Goal: Task Accomplishment & Management: Manage account settings

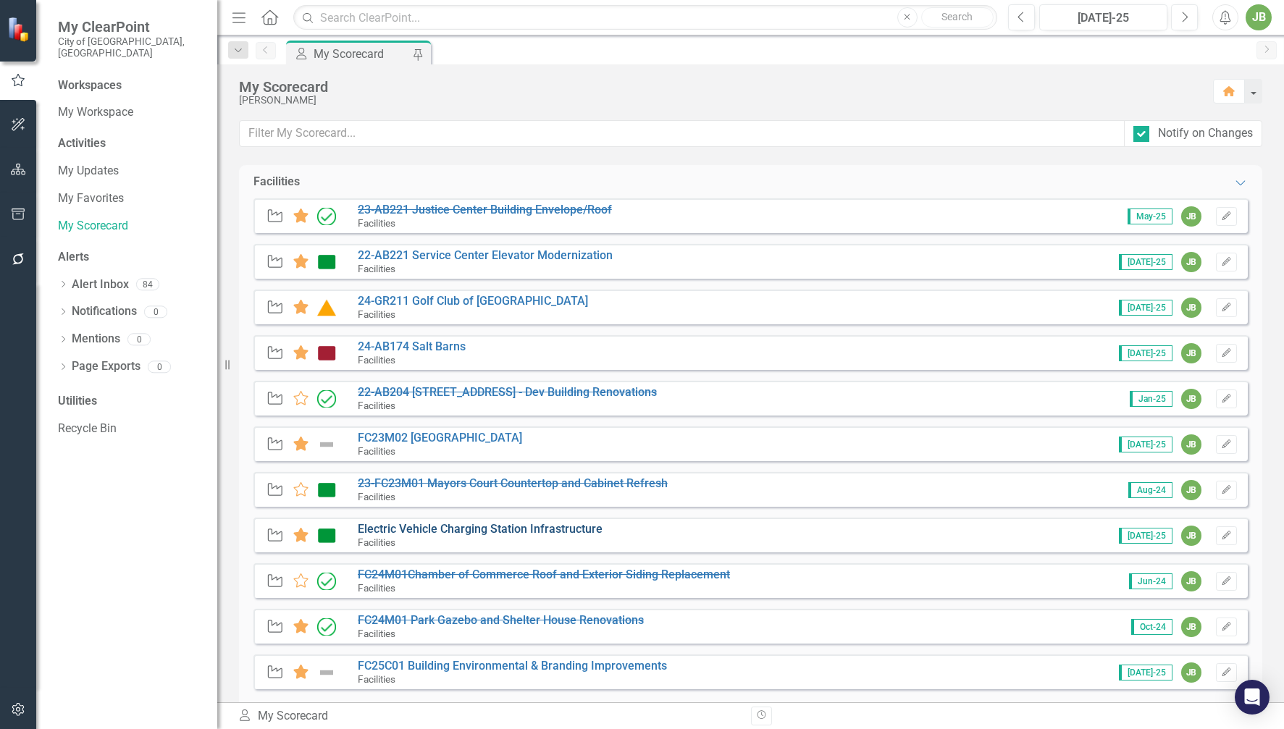
click at [510, 526] on link "Electric Vehicle Charging Station Infrastructure" at bounding box center [480, 529] width 245 height 14
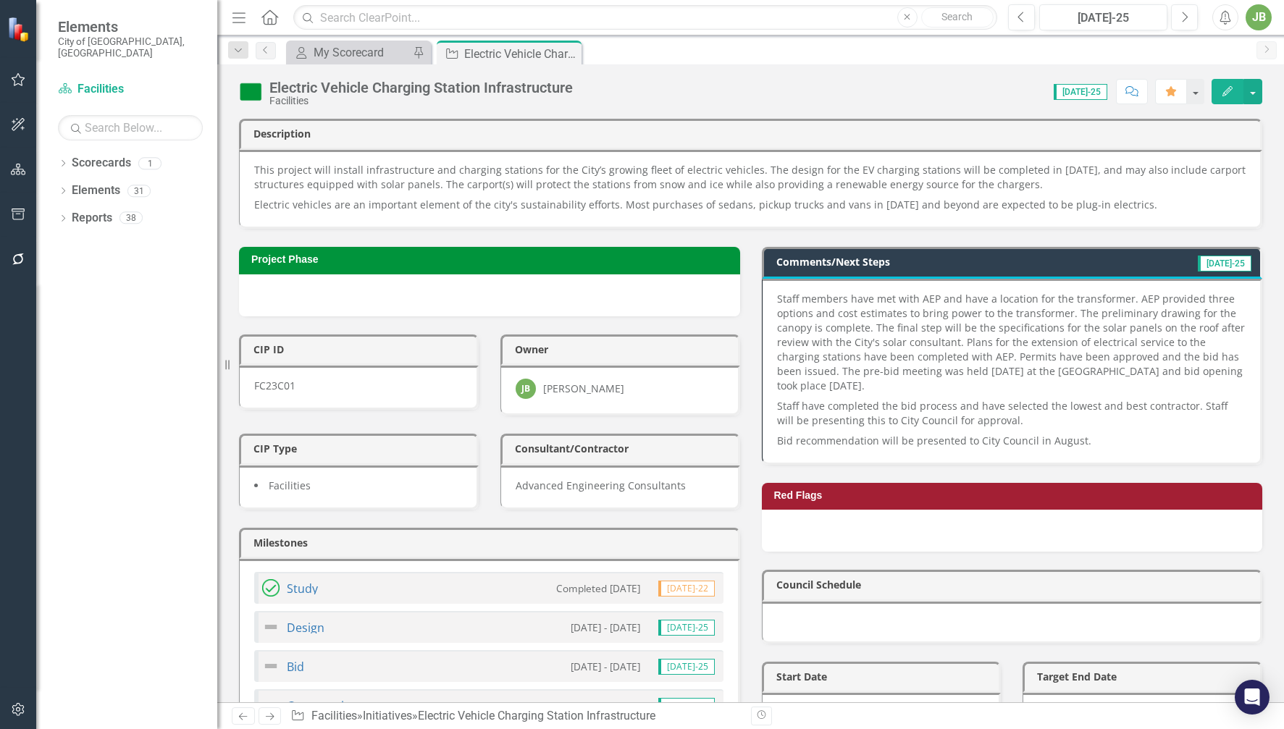
click at [1101, 437] on p "Bid recommendation will be presented to City Council in August." at bounding box center [1011, 439] width 469 height 17
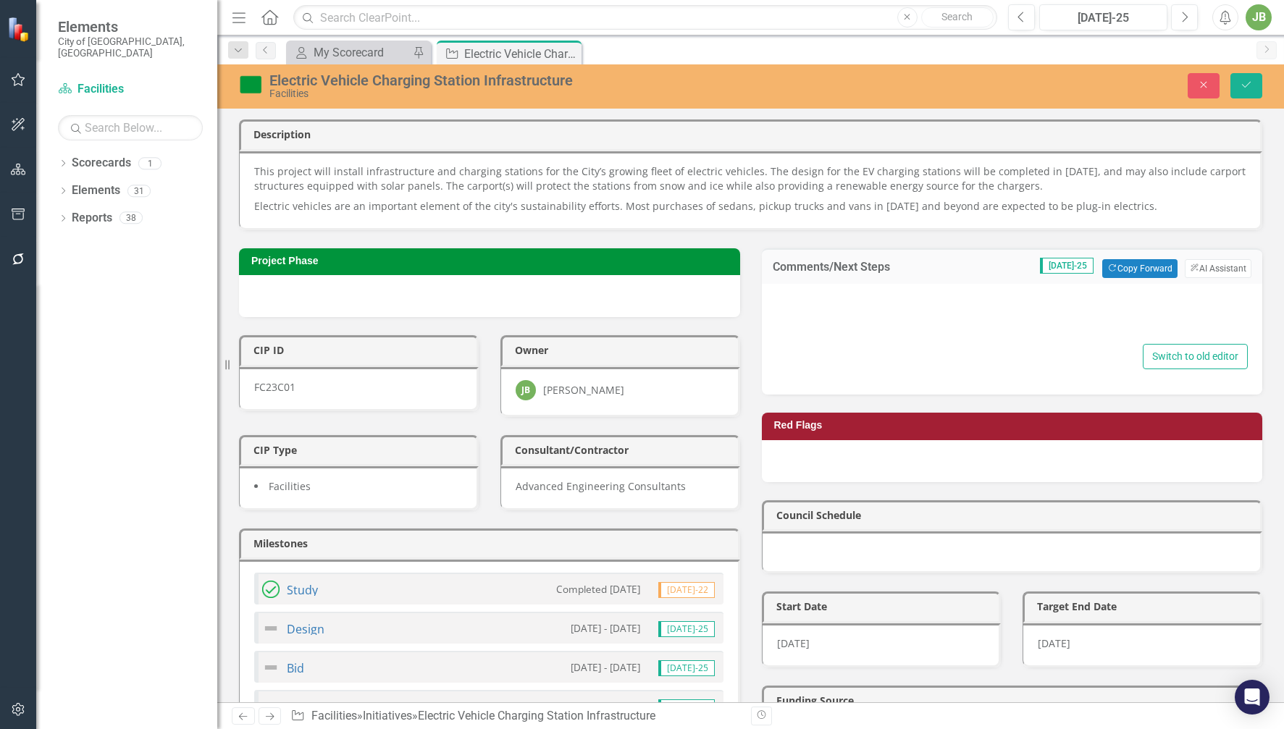
type textarea "<p>Staff members have met with AEP and have a location for the transformer. AEP…"
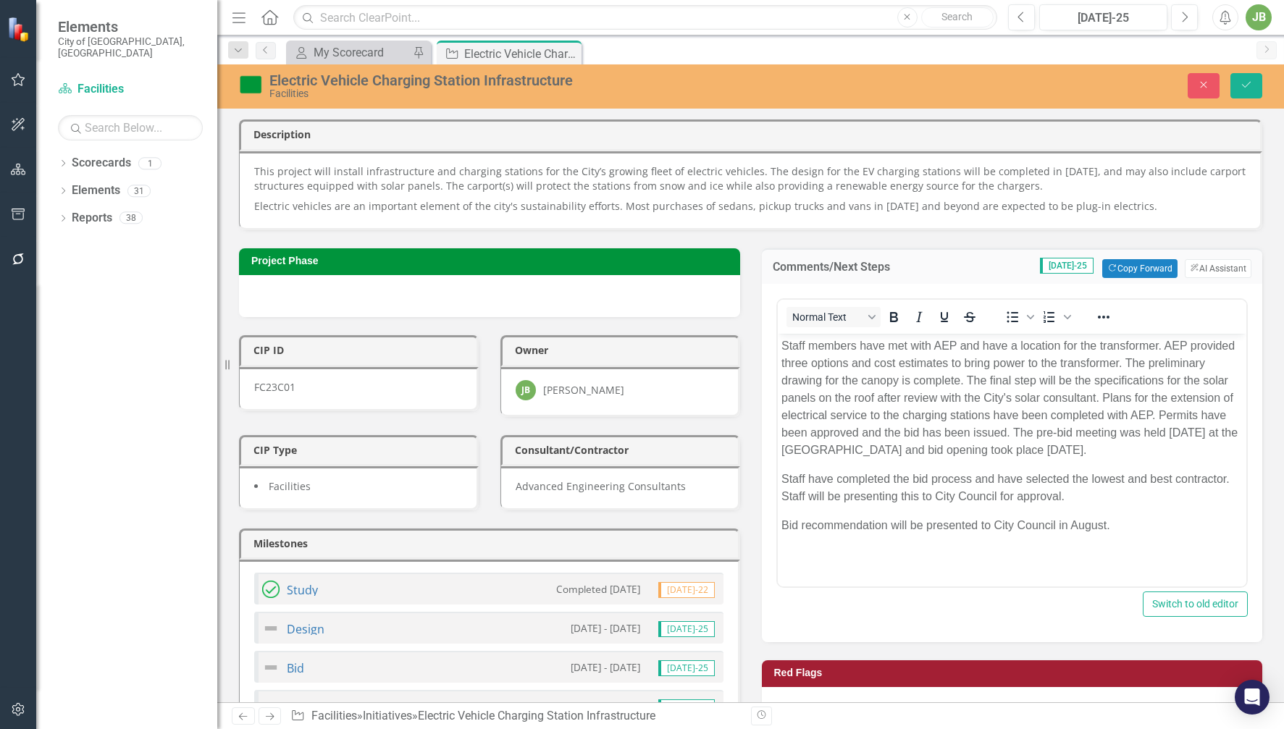
click at [1133, 512] on body "Staff members have met with AEP and have a location for the transformer. AEP pr…" at bounding box center [1011, 441] width 469 height 217
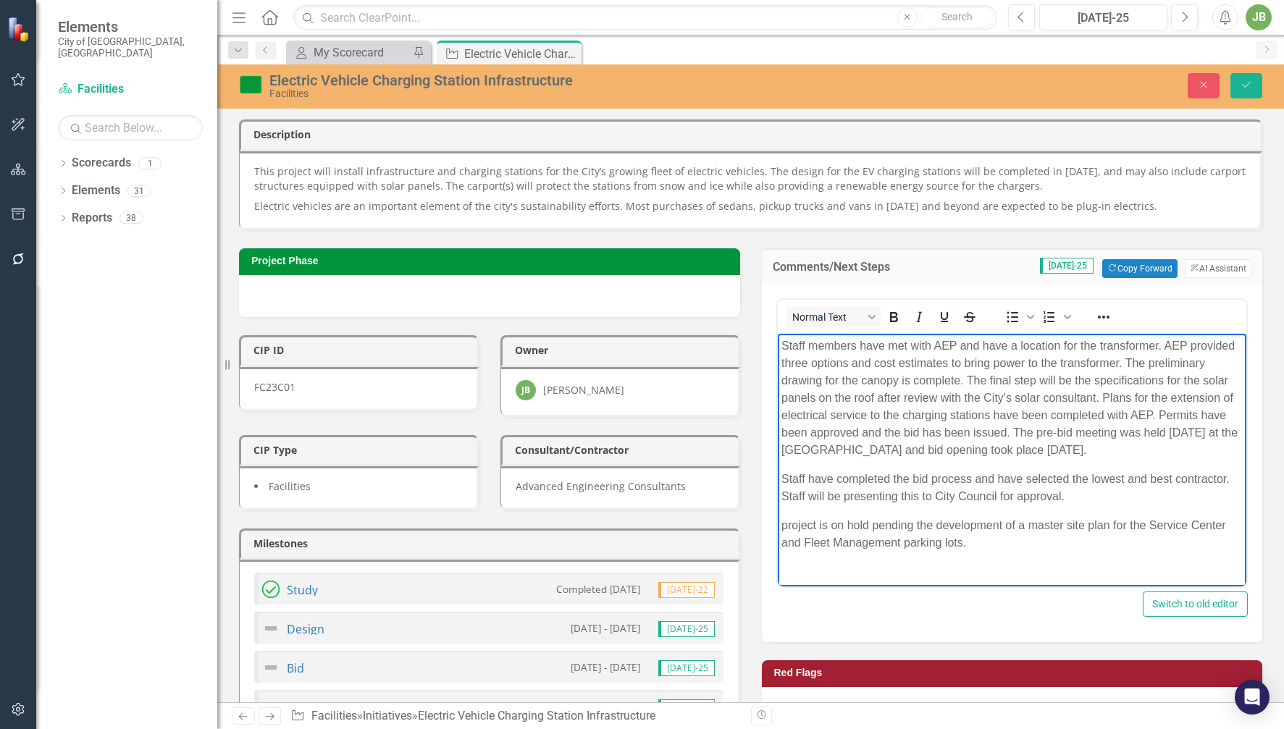
click at [790, 523] on p "project is on hold pending the development of a master site plan for the Servic…" at bounding box center [1012, 533] width 462 height 35
click at [786, 523] on p "project is on hold pending the development of a master site plan for the Servic…" at bounding box center [1012, 533] width 462 height 35
click at [1177, 12] on button "Next" at bounding box center [1184, 17] width 27 height 26
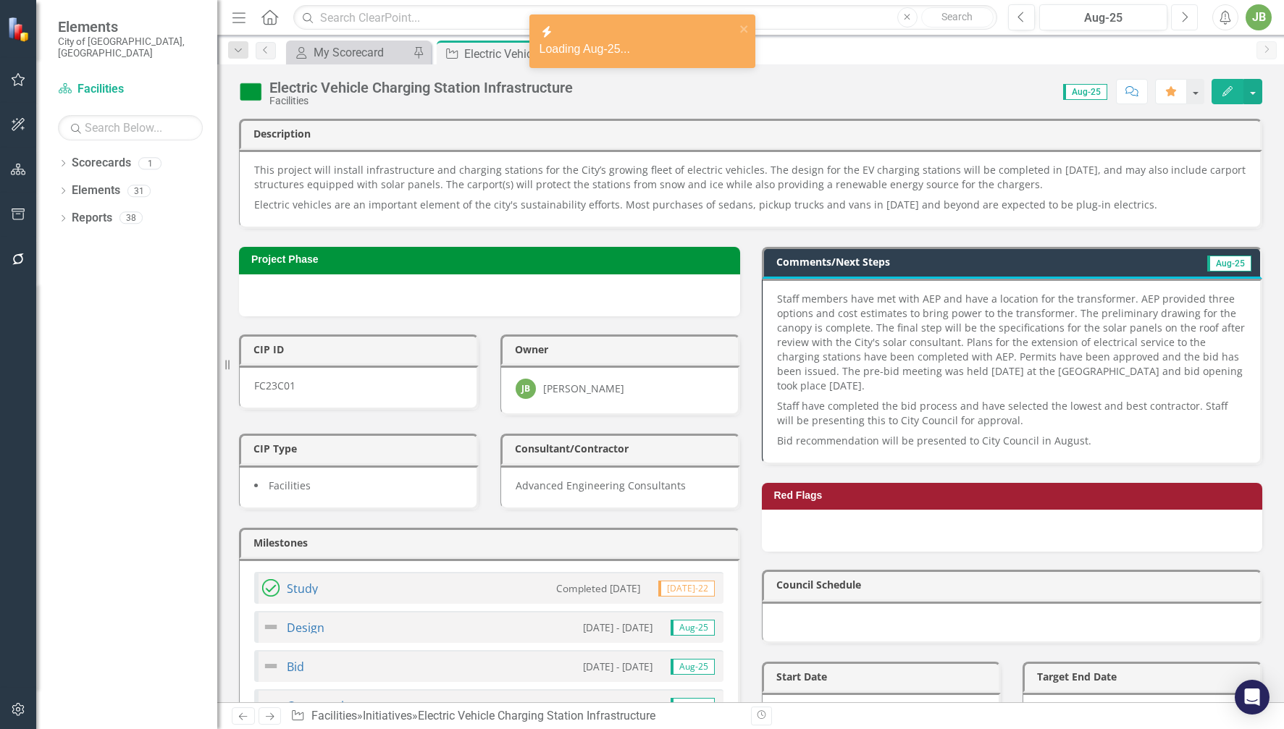
click at [1177, 14] on button "Next" at bounding box center [1184, 17] width 27 height 26
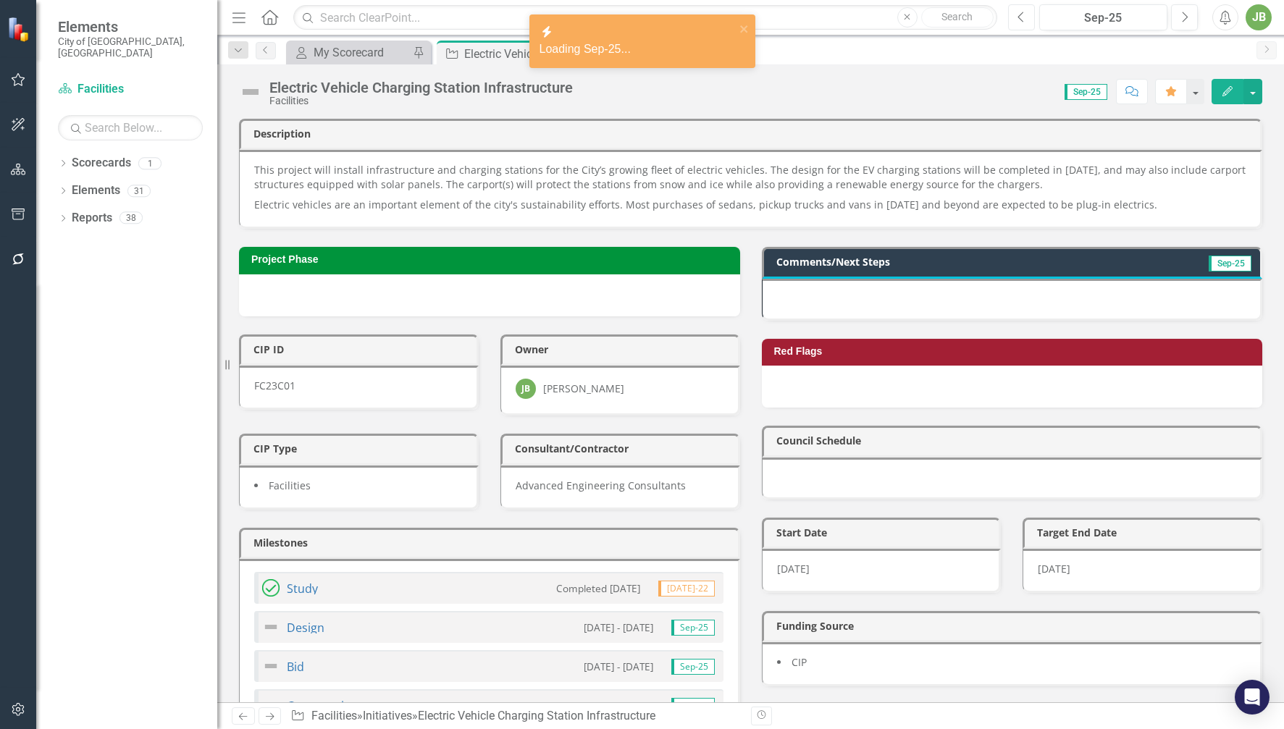
click at [1016, 22] on button "Previous" at bounding box center [1021, 17] width 27 height 26
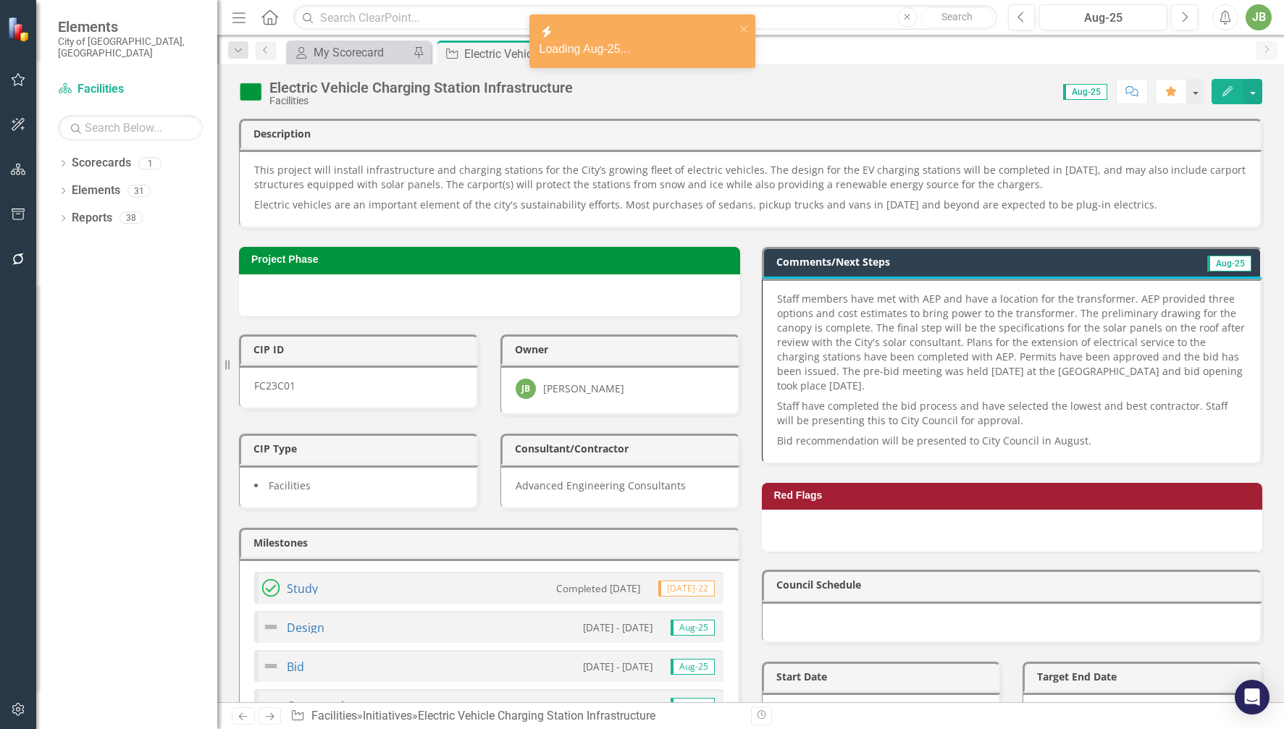
click at [1083, 443] on p "Bid recommendation will be presented to City Council in August." at bounding box center [1011, 439] width 469 height 17
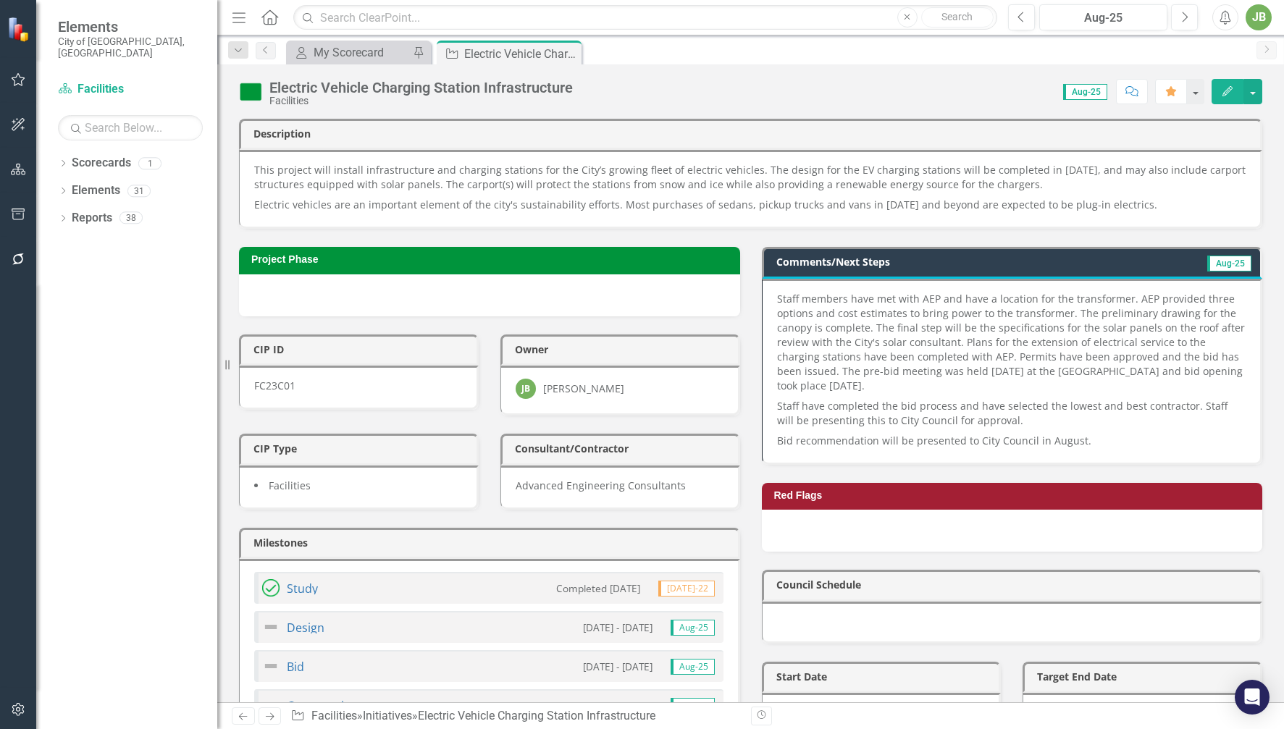
click at [1083, 443] on p "Bid recommendation will be presented to City Council in August." at bounding box center [1011, 439] width 469 height 17
click at [1075, 440] on p "Bid recommendation will be presented to City Council in August." at bounding box center [1011, 439] width 469 height 17
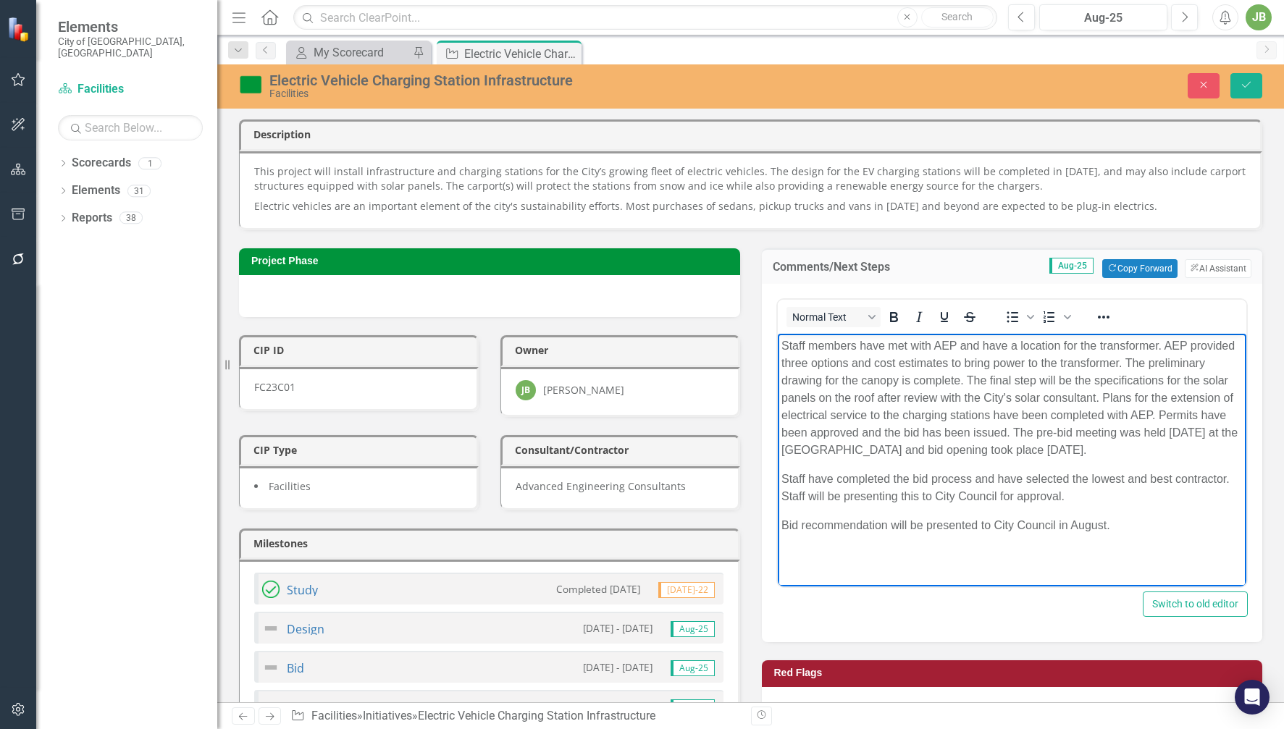
click at [1122, 530] on p "Bid recommendation will be presented to City Council in August." at bounding box center [1012, 524] width 462 height 17
click at [779, 524] on body "Staff members have met with AEP and have a location for the transformer. AEP pr…" at bounding box center [1011, 449] width 469 height 233
